Goal: Information Seeking & Learning: Compare options

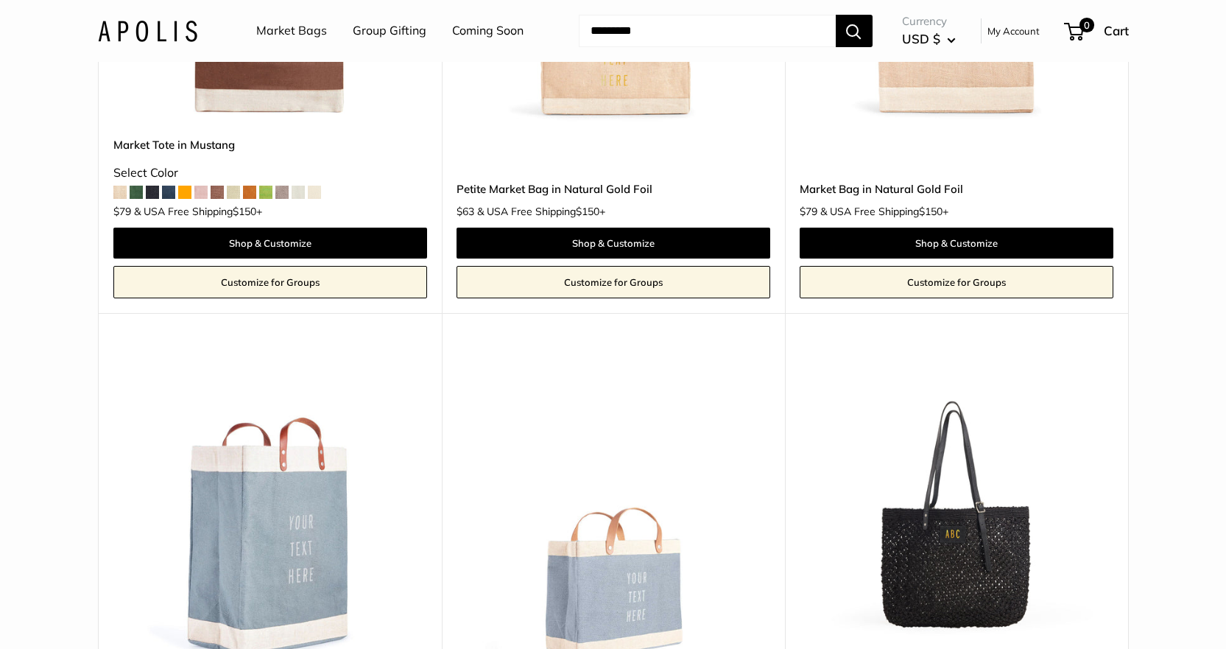
scroll to position [5443, 0]
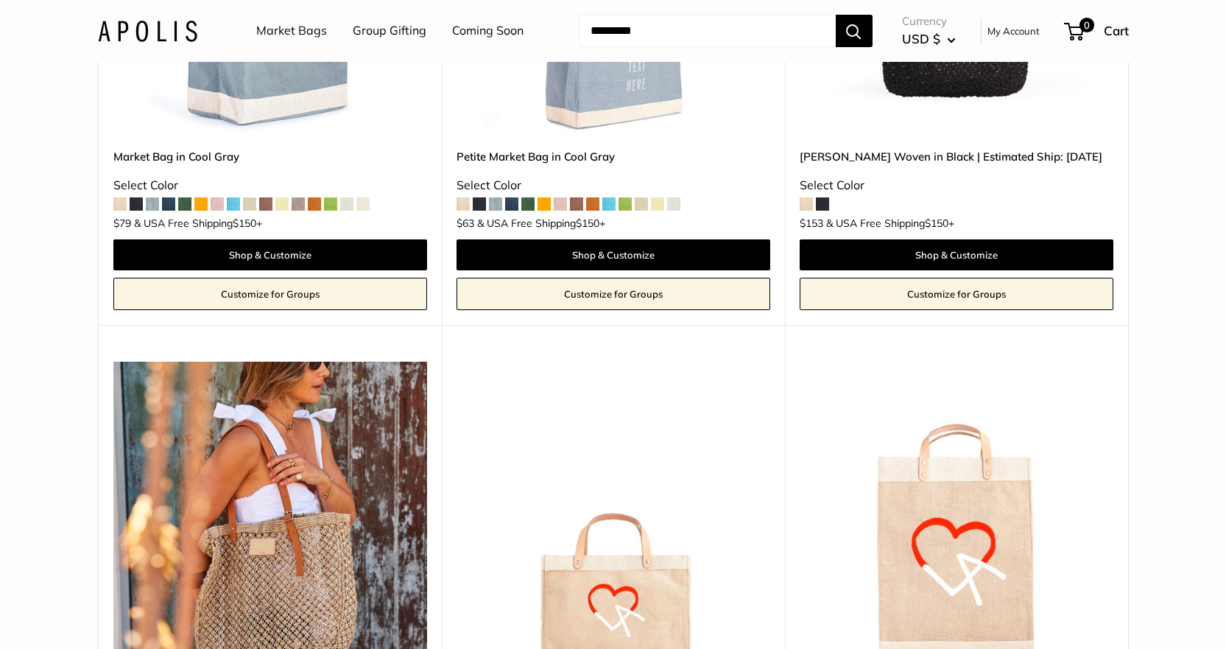
click at [289, 495] on img at bounding box center [270, 571] width 314 height 418
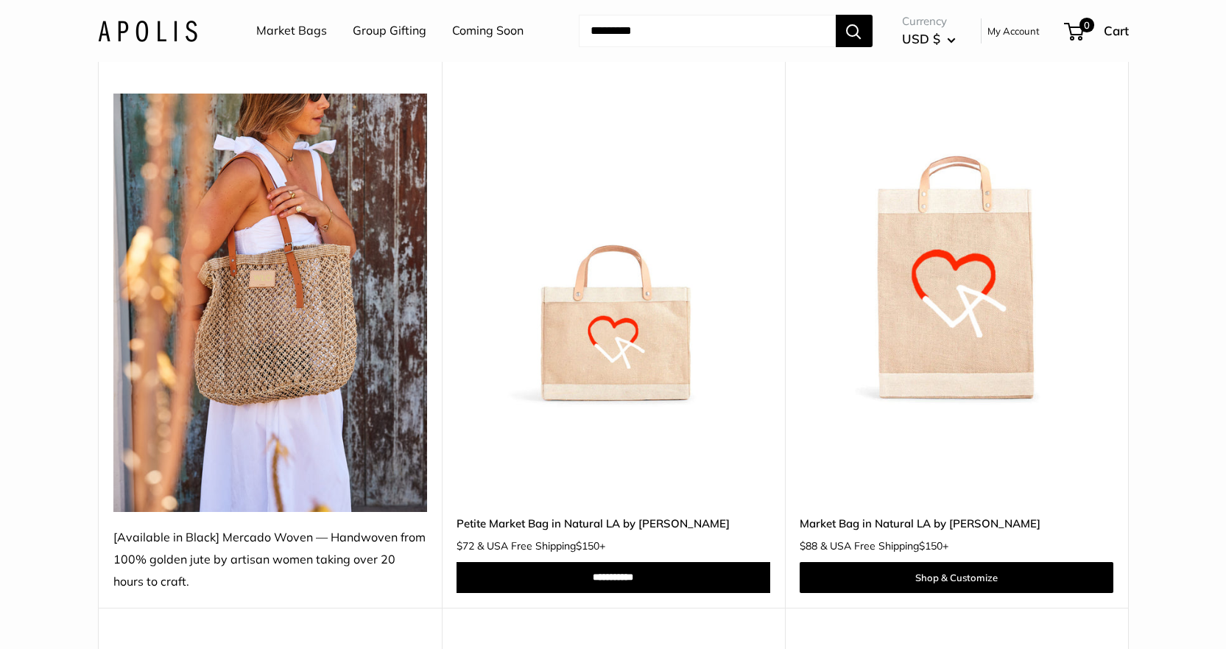
scroll to position [5737, 0]
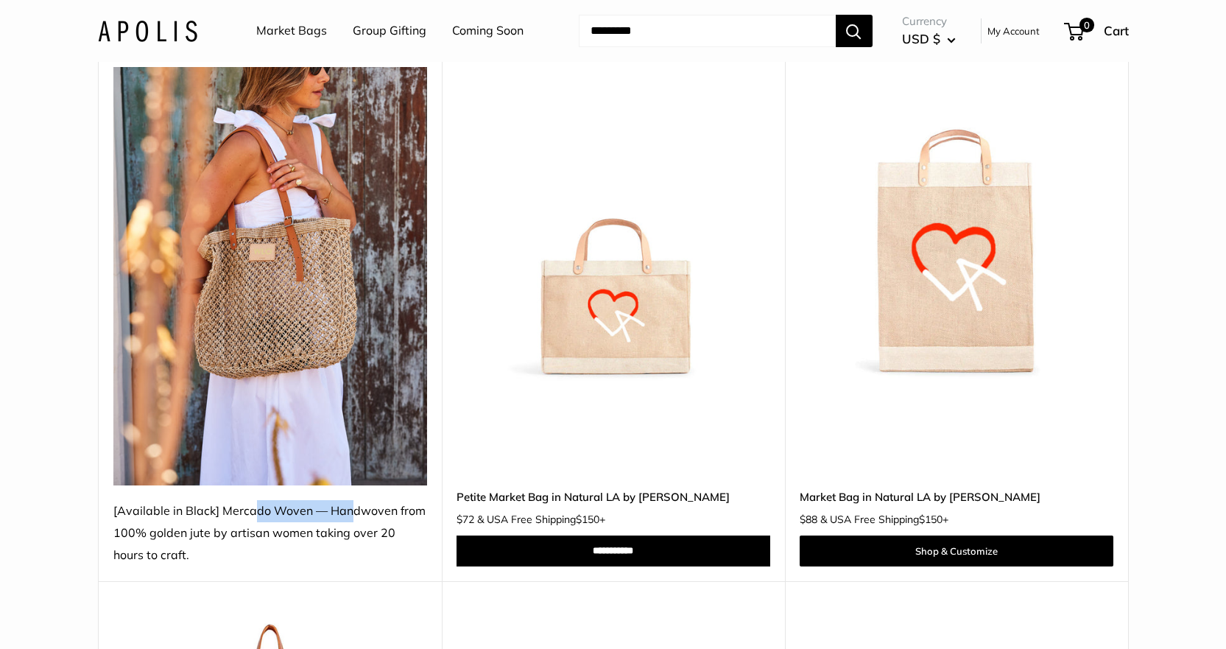
drag, startPoint x: 225, startPoint y: 487, endPoint x: 315, endPoint y: 487, distance: 90.6
click at [315, 500] on div "[Available in Black] Mercado Woven — Handwoven from 100% golden jute by artisan…" at bounding box center [270, 533] width 314 height 66
copy div "Mercado Woven"
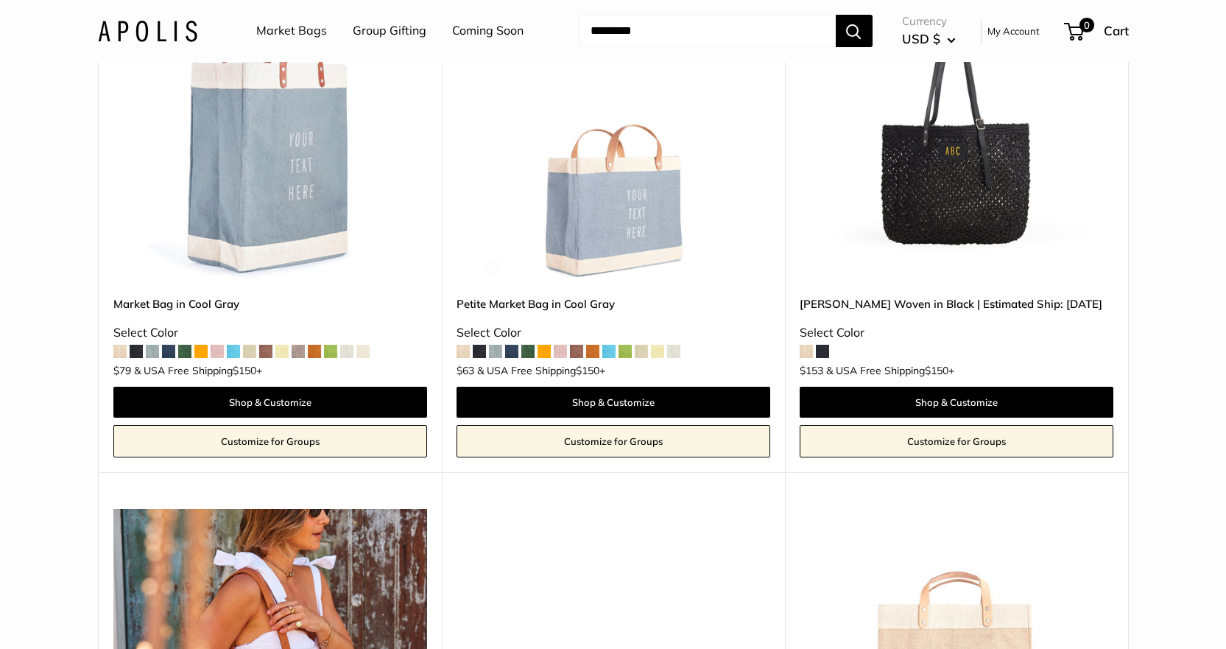
scroll to position [5001, 0]
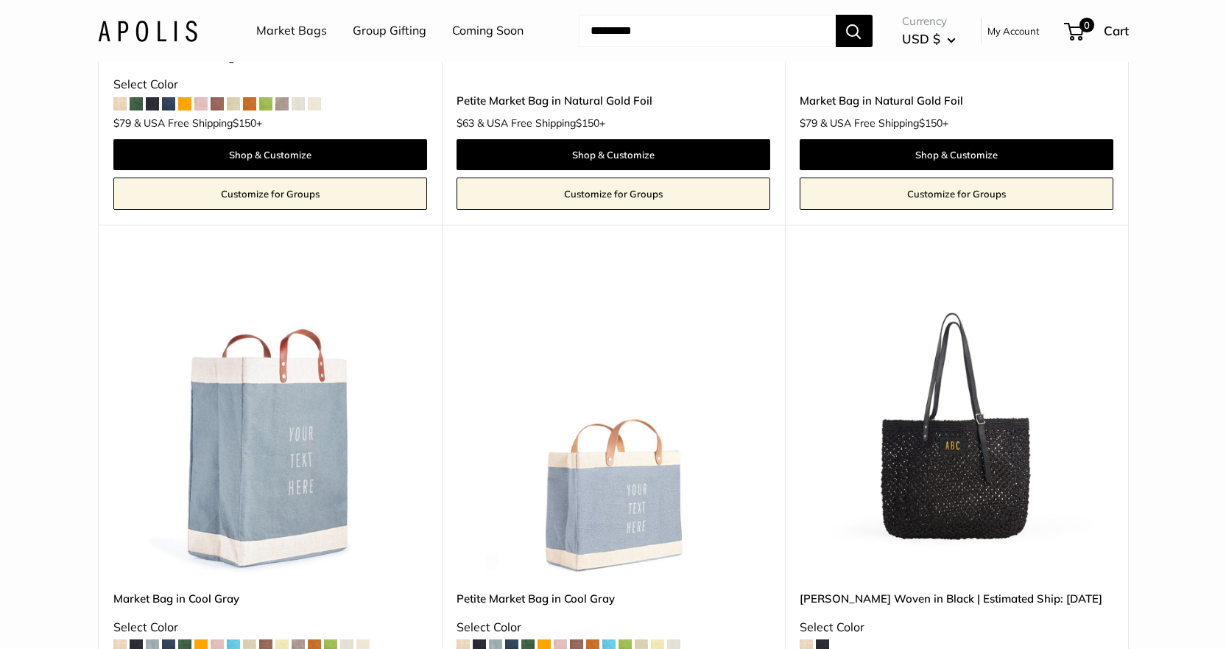
click at [630, 27] on input "Search..." at bounding box center [707, 31] width 257 height 32
paste input "**********"
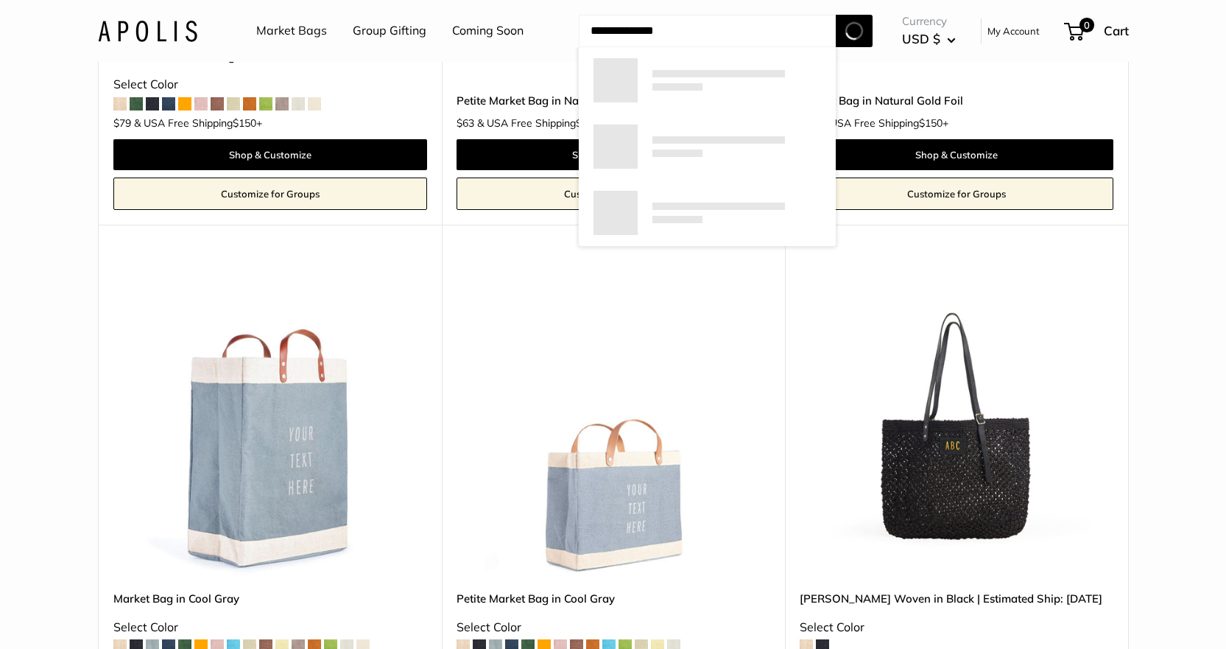
type input "**********"
click at [836, 15] on button "Search" at bounding box center [854, 31] width 37 height 32
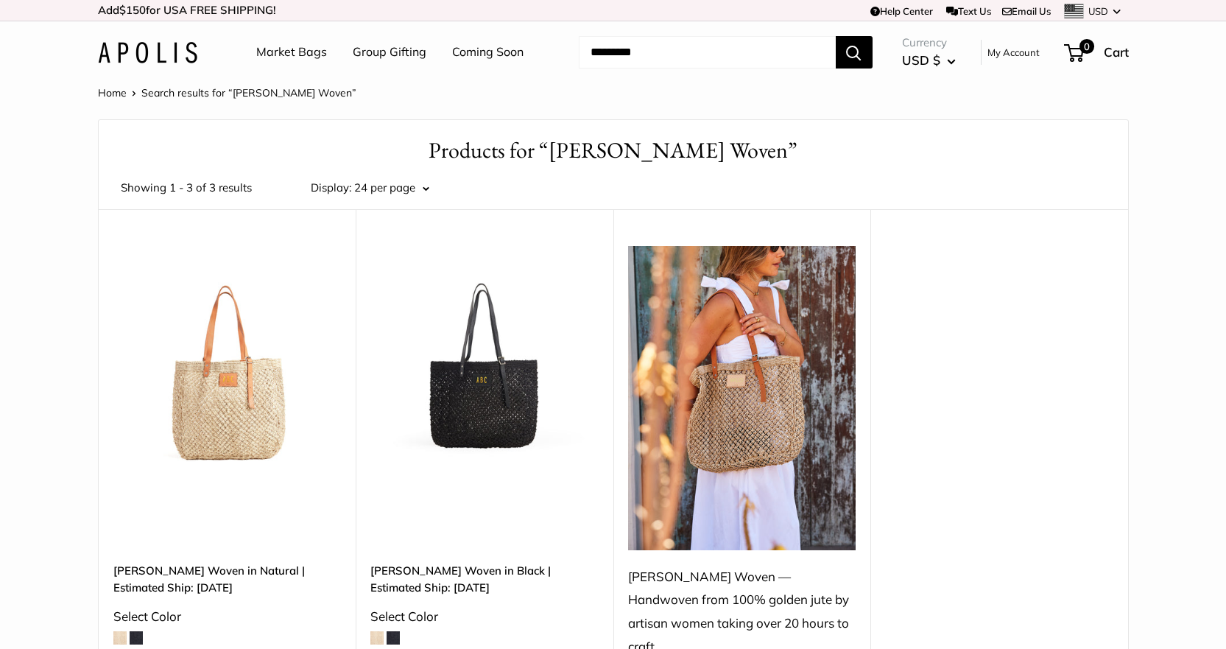
click at [0, 0] on img at bounding box center [0, 0] width 0 height 0
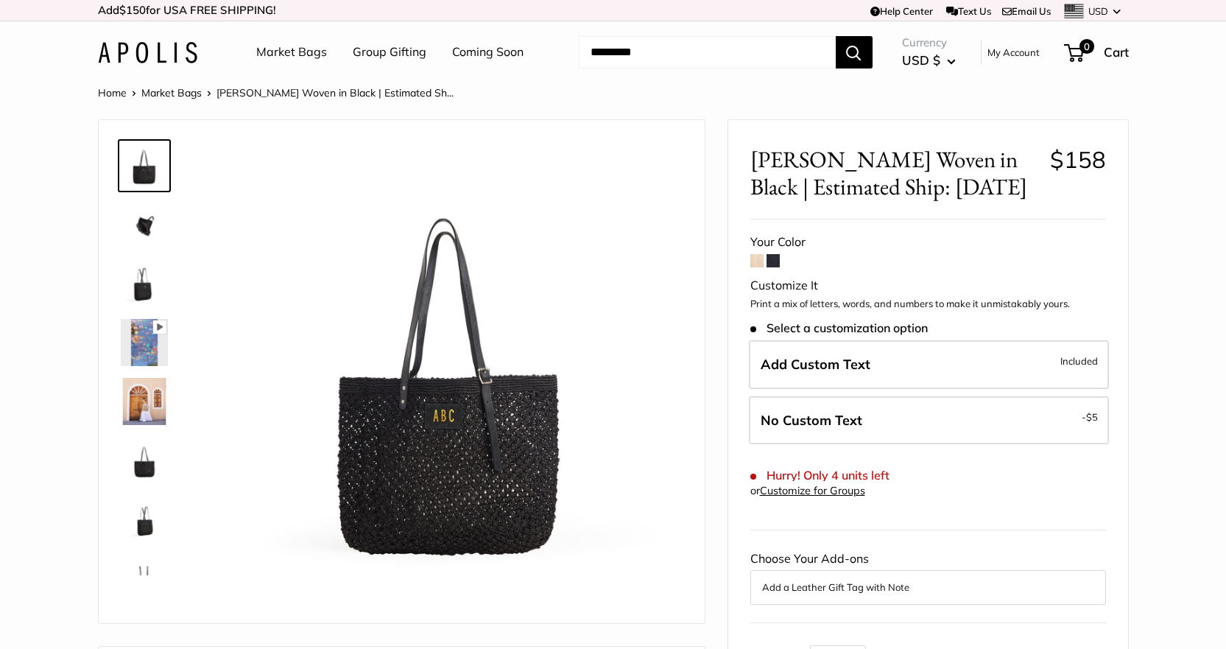
click at [148, 226] on img at bounding box center [144, 224] width 47 height 47
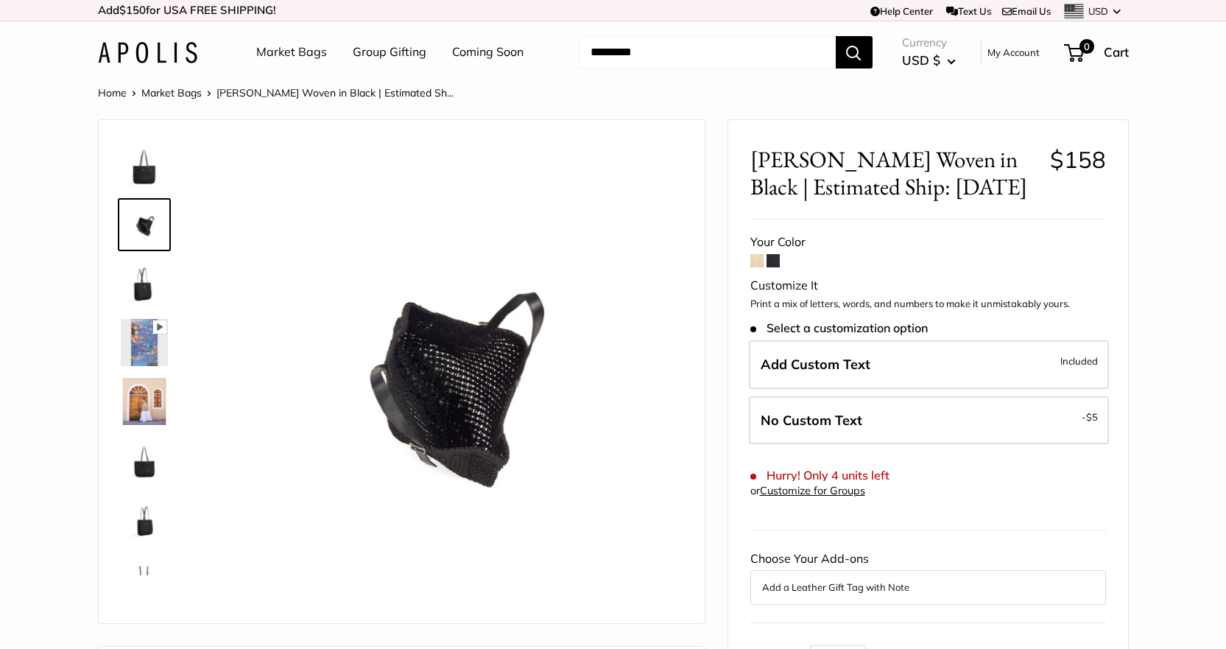
click at [135, 298] on img at bounding box center [144, 283] width 47 height 47
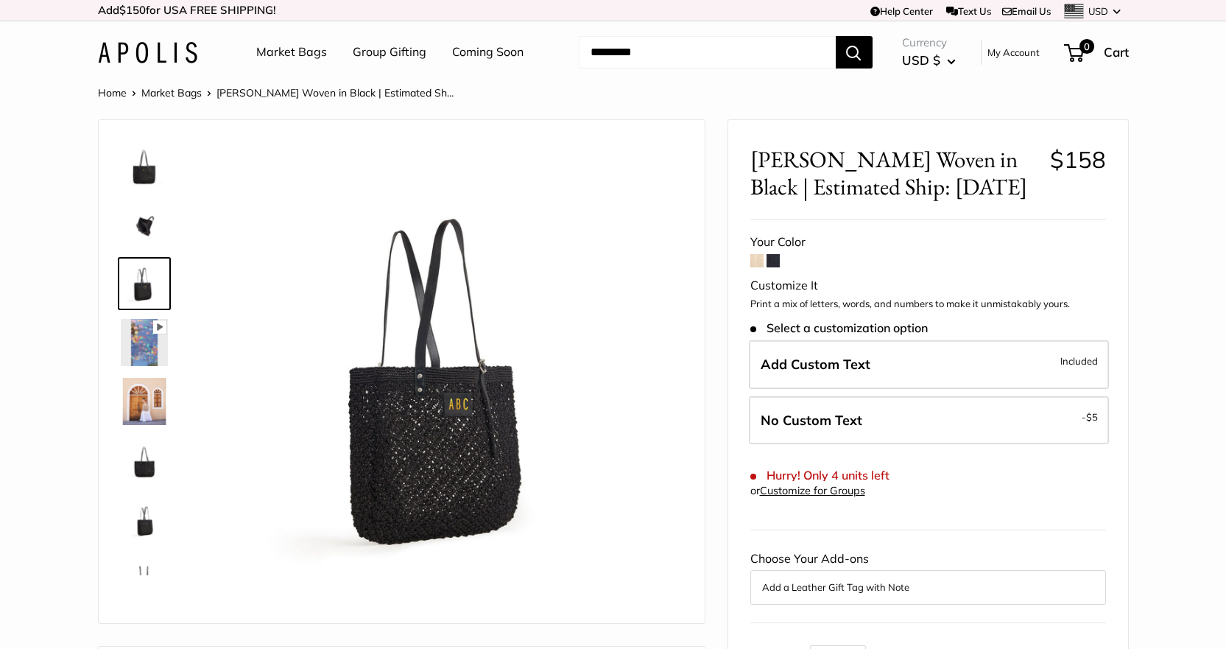
click at [141, 353] on img at bounding box center [144, 342] width 47 height 47
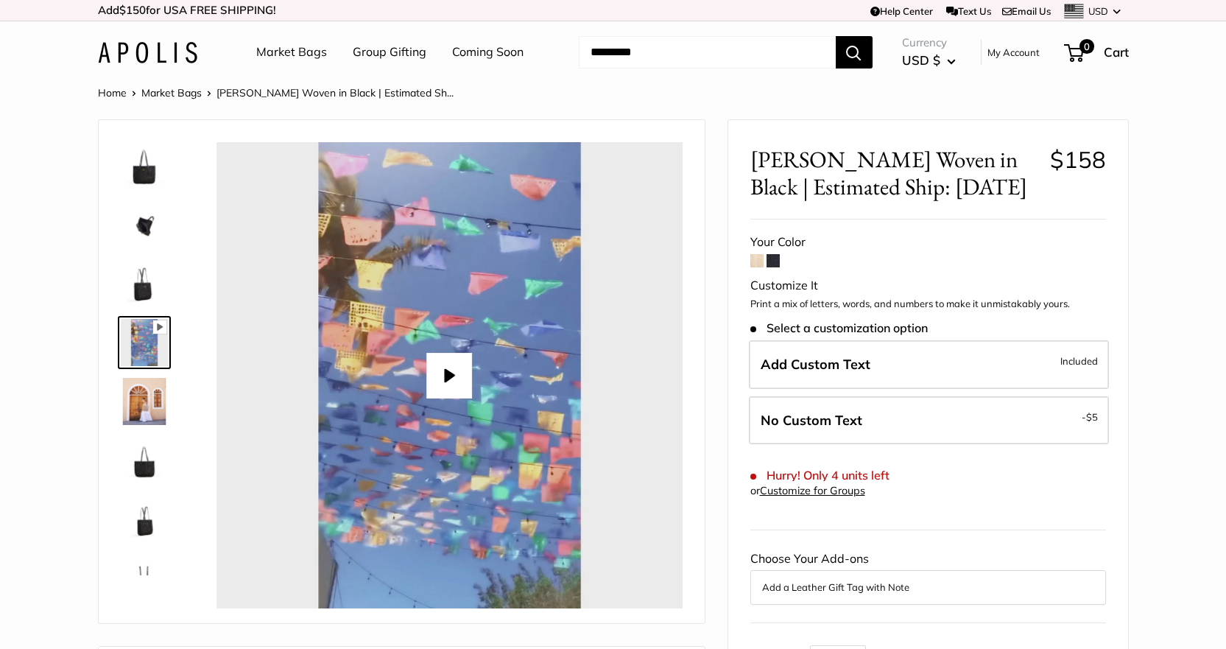
click at [131, 398] on img at bounding box center [144, 401] width 47 height 47
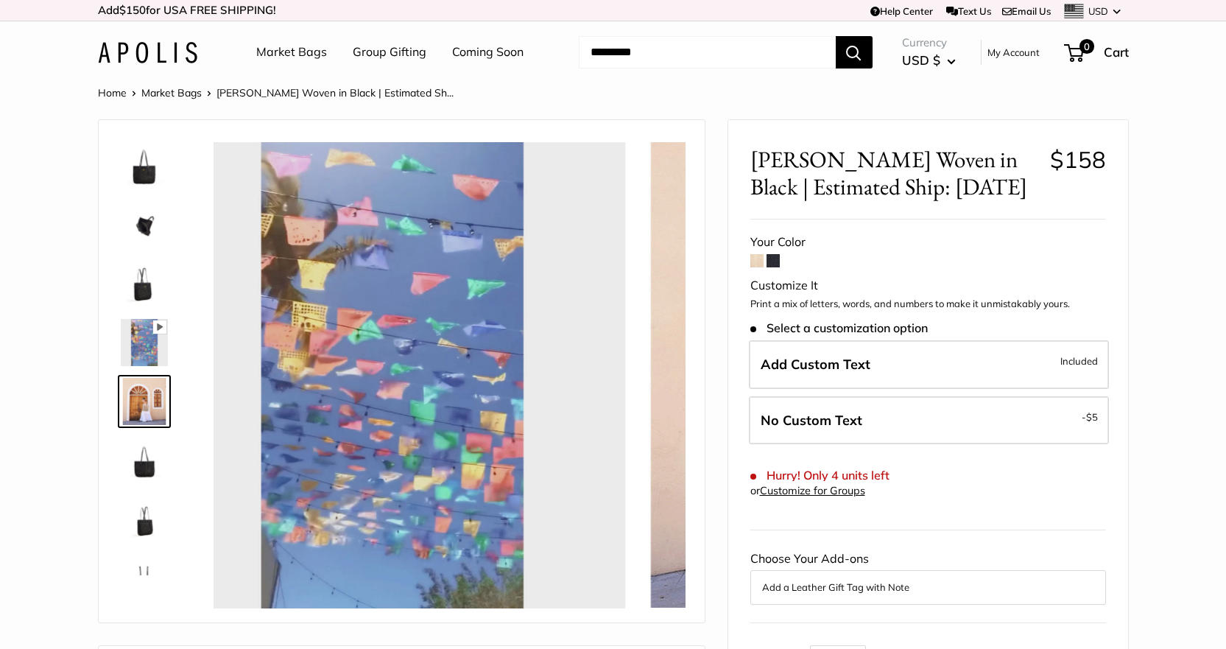
scroll to position [46, 0]
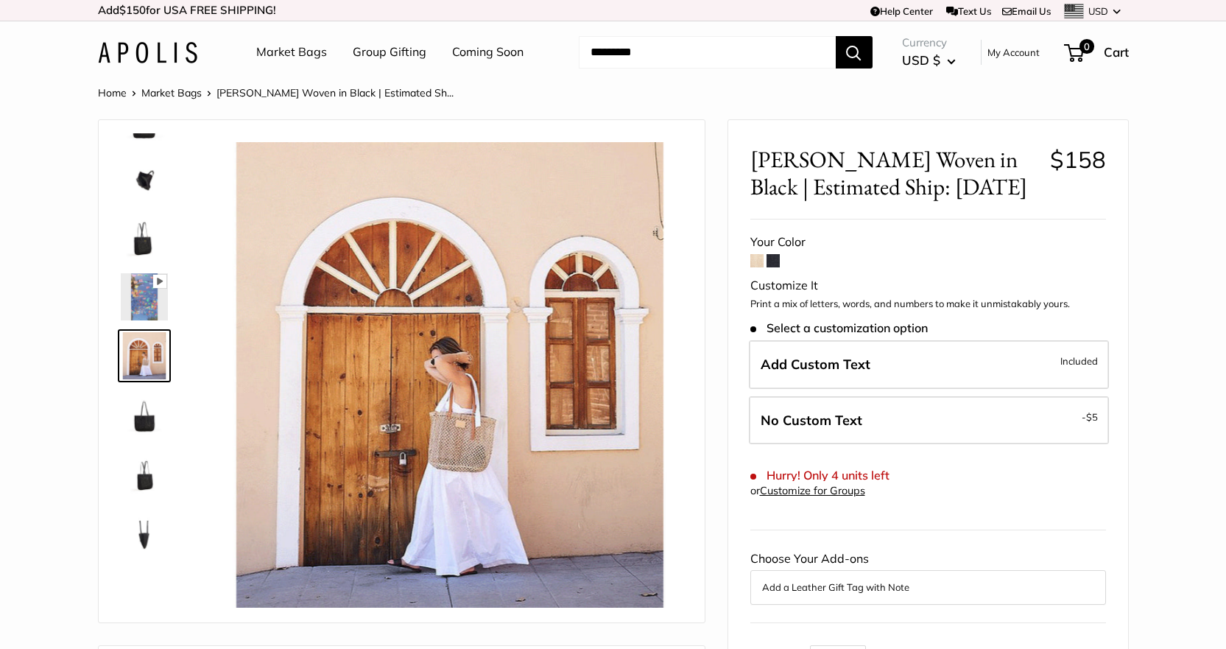
type input "****"
click at [130, 417] on img at bounding box center [144, 414] width 47 height 47
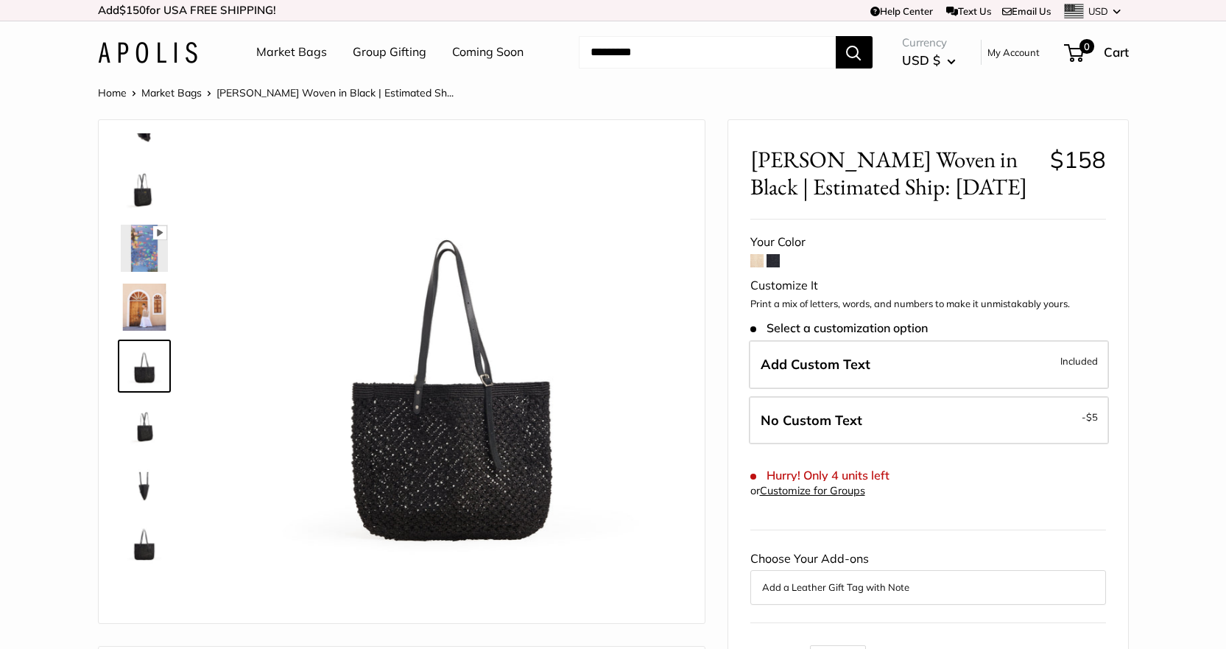
click at [134, 468] on img at bounding box center [144, 483] width 47 height 47
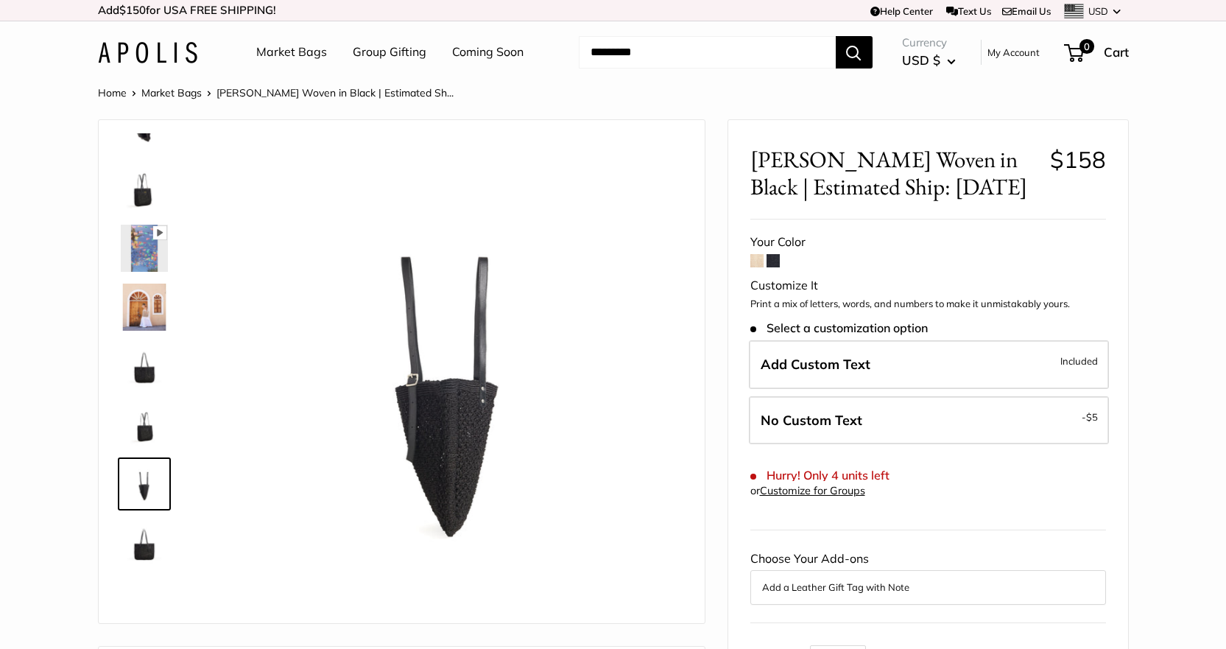
click at [146, 553] on img at bounding box center [144, 542] width 47 height 47
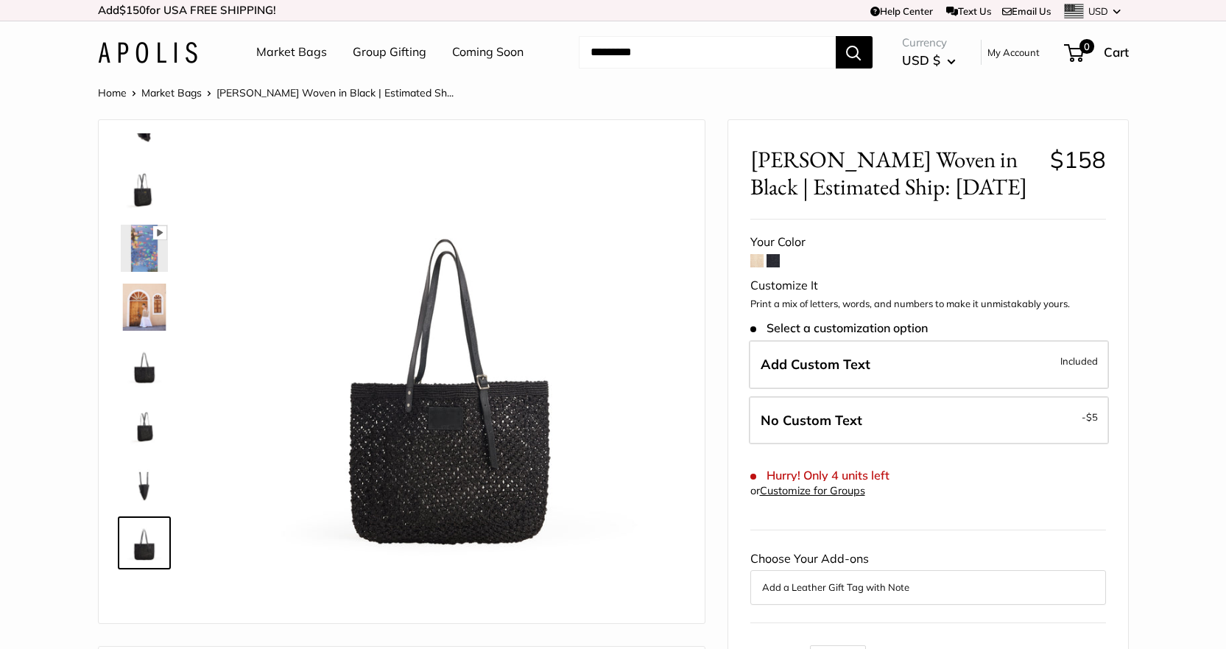
click at [147, 188] on img at bounding box center [144, 189] width 47 height 47
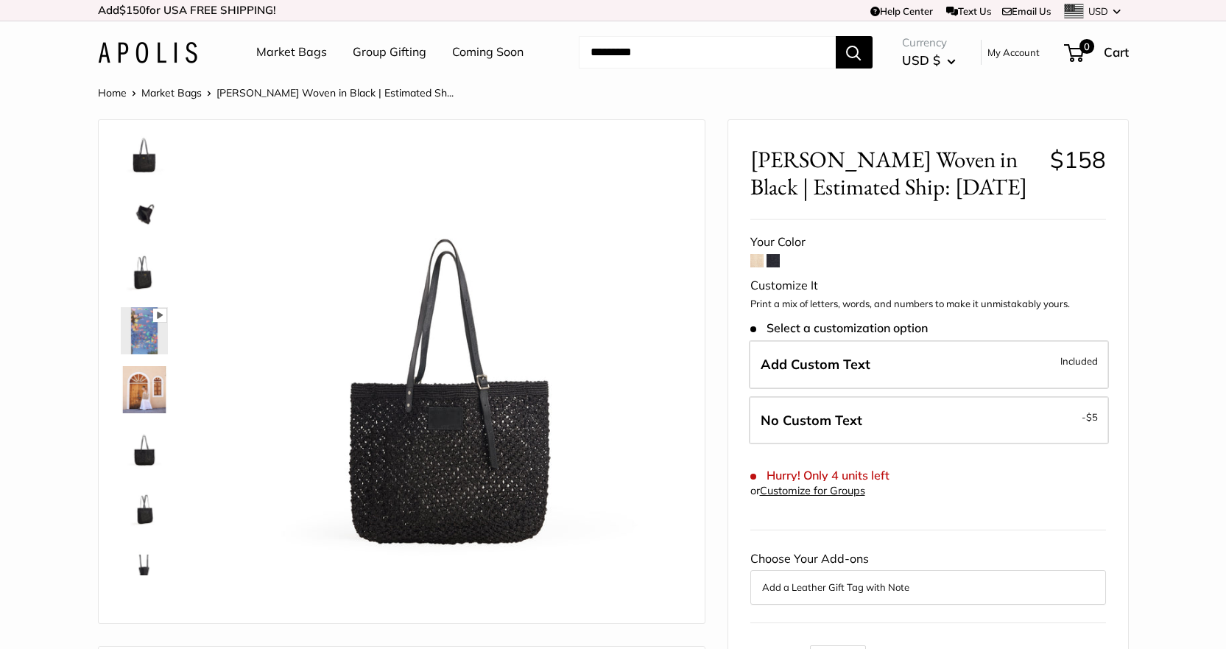
scroll to position [0, 0]
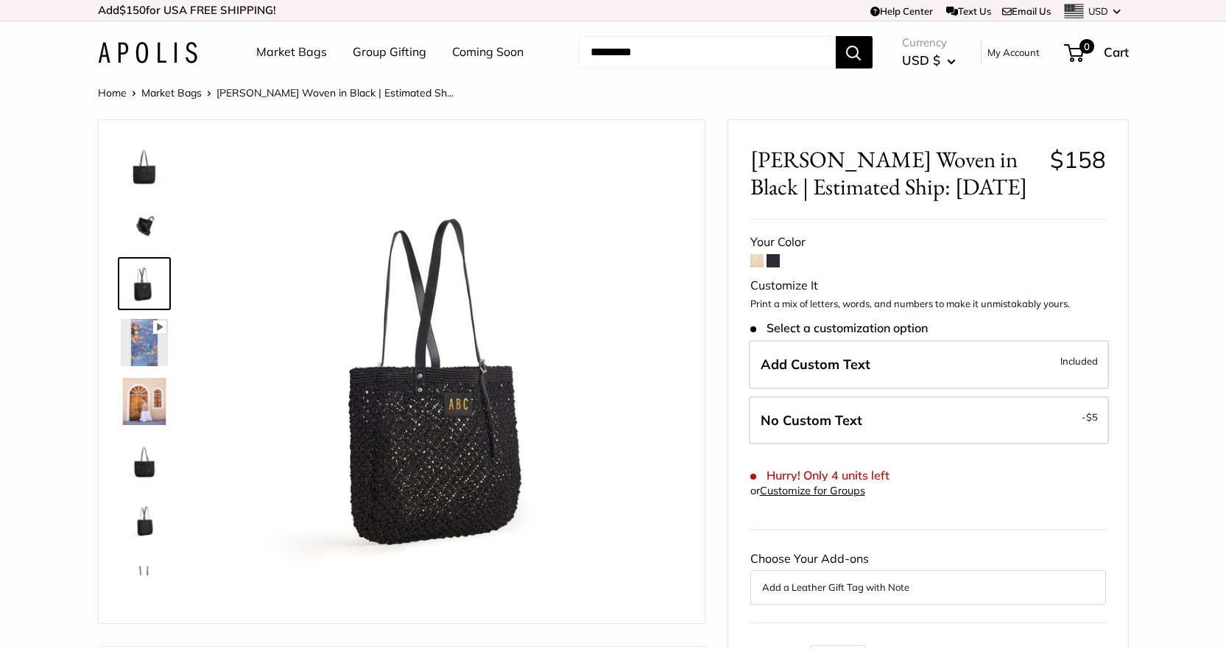
click at [761, 261] on span at bounding box center [756, 260] width 13 height 13
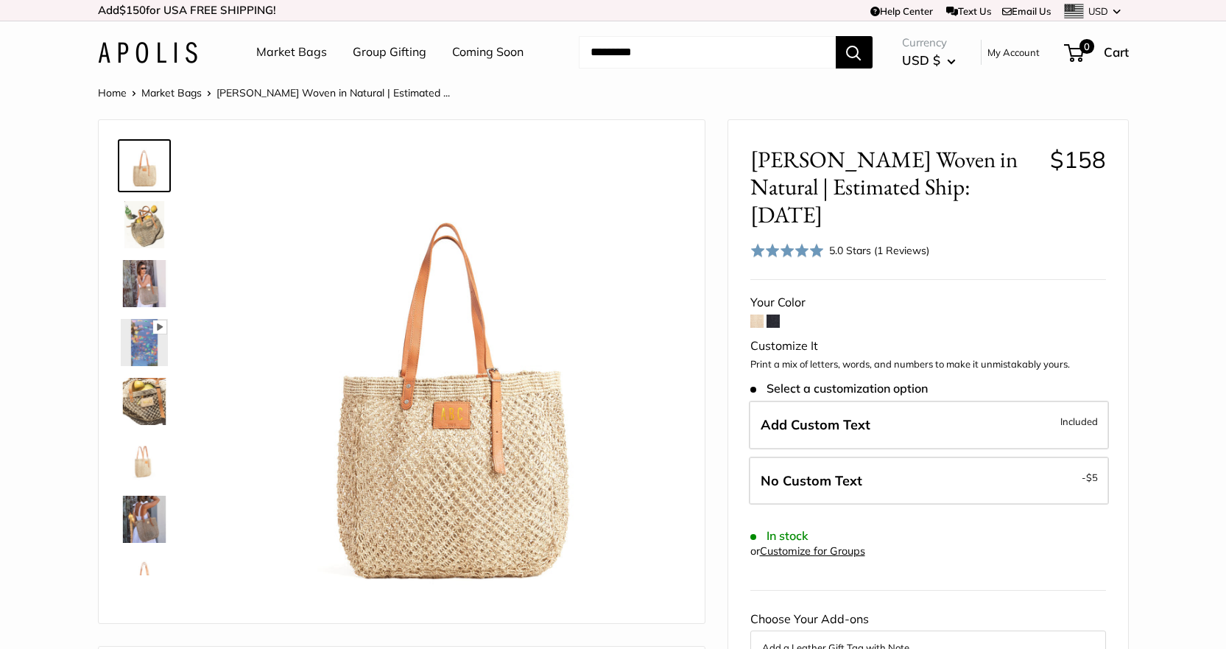
click at [140, 230] on img at bounding box center [144, 224] width 47 height 47
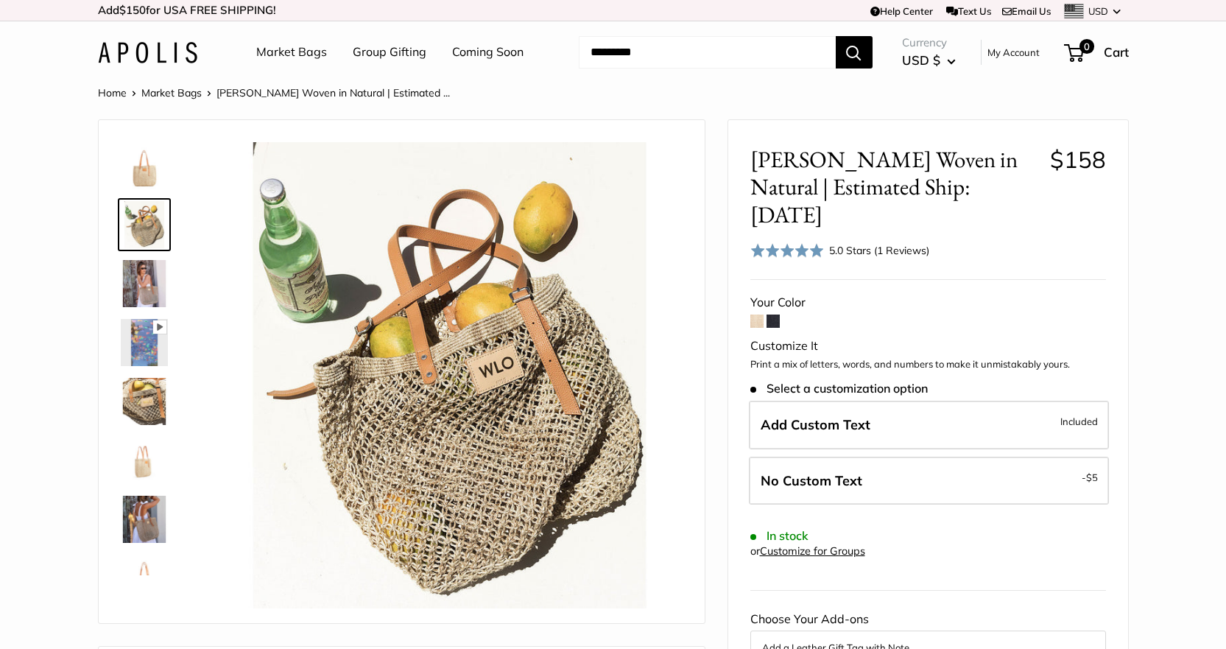
click at [139, 264] on img at bounding box center [144, 283] width 47 height 47
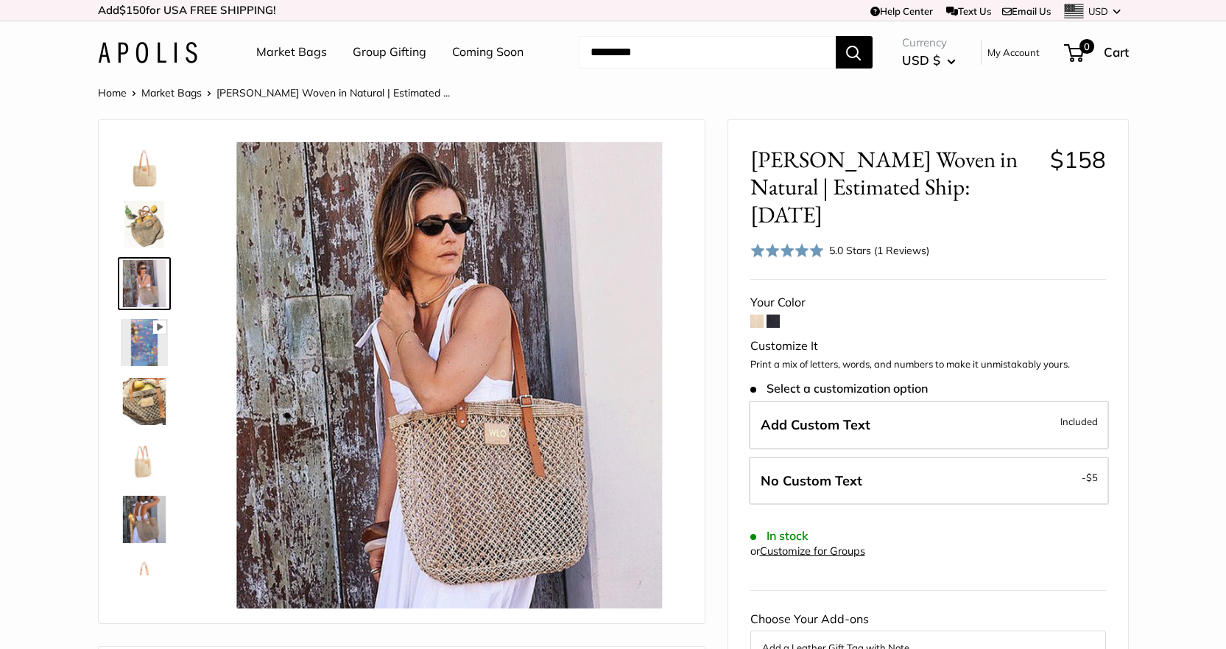
click at [152, 353] on img at bounding box center [144, 342] width 47 height 47
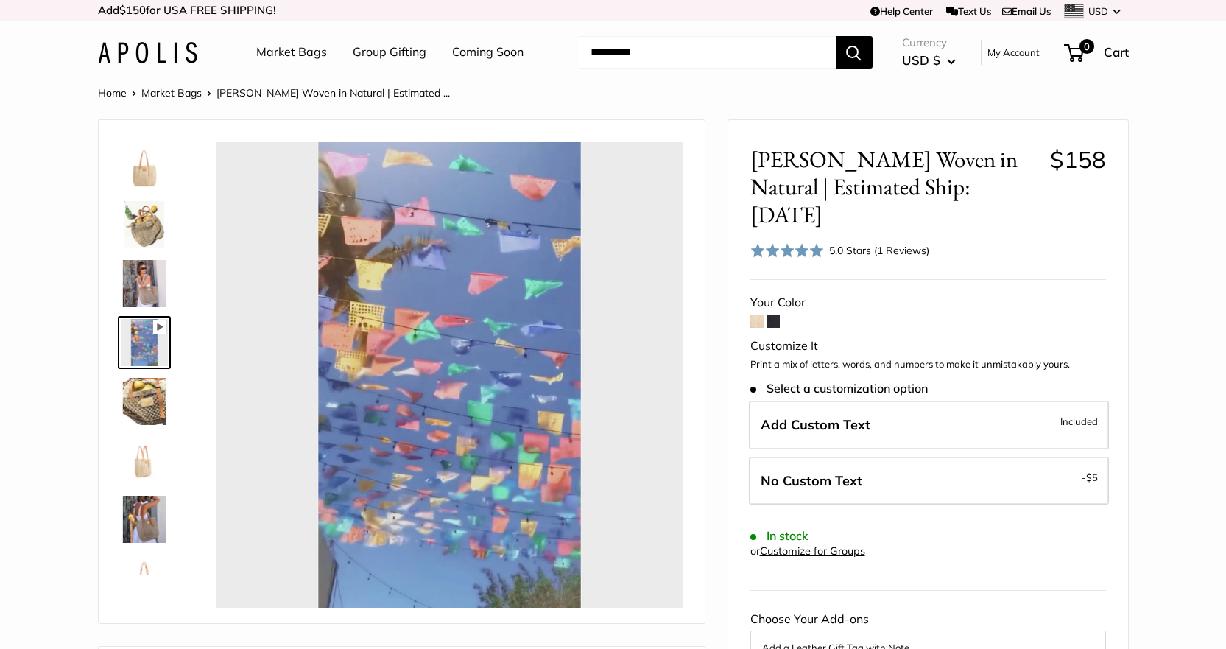
click at [152, 161] on img at bounding box center [144, 165] width 47 height 47
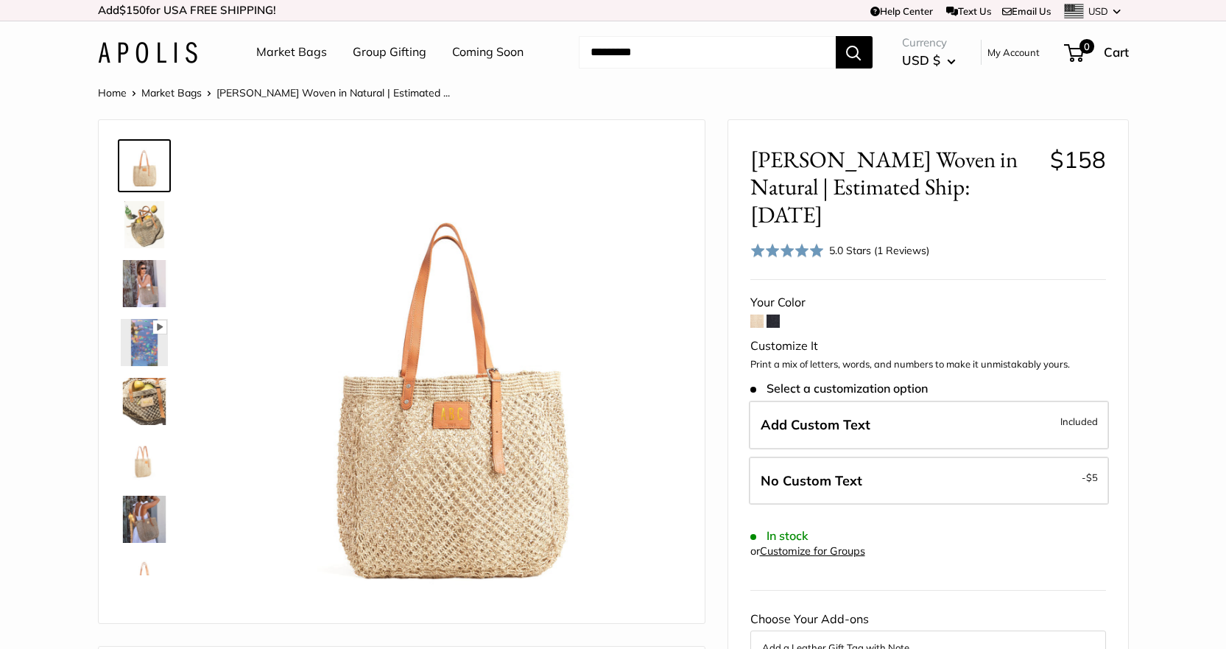
type input "*****"
